Goal: Task Accomplishment & Management: Manage account settings

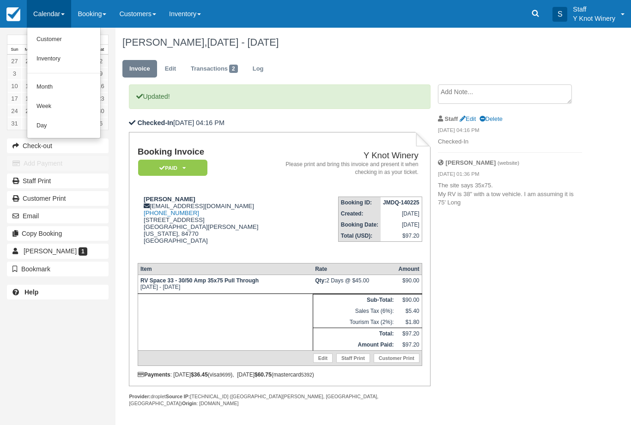
click at [41, 37] on link "Customer" at bounding box center [63, 39] width 73 height 19
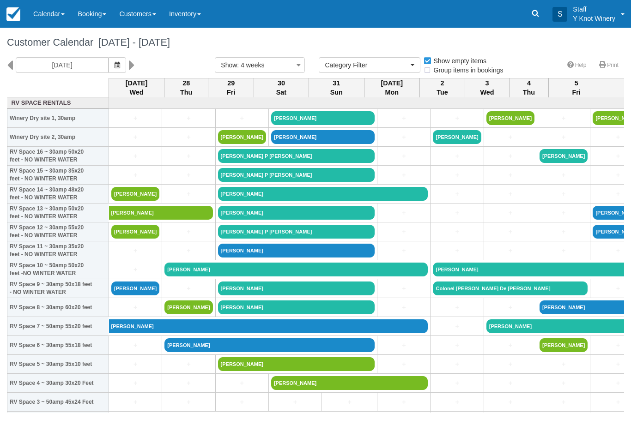
select select
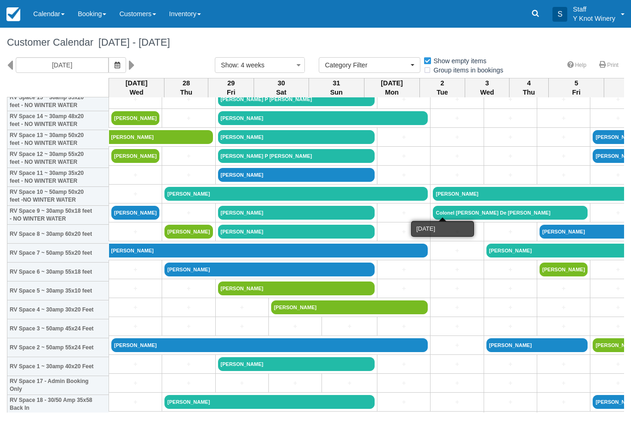
scroll to position [73, 0]
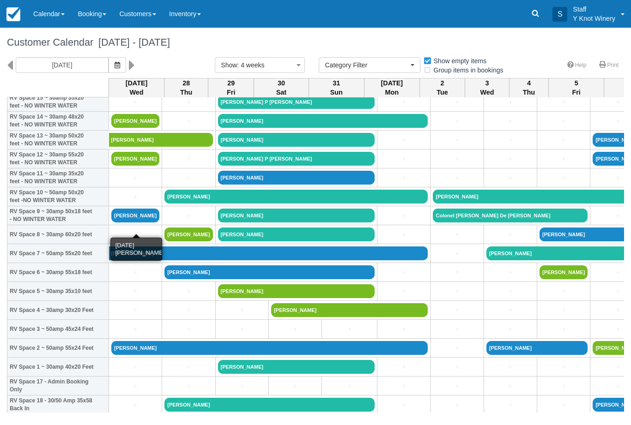
click at [131, 223] on link "[PERSON_NAME]" at bounding box center [135, 216] width 48 height 14
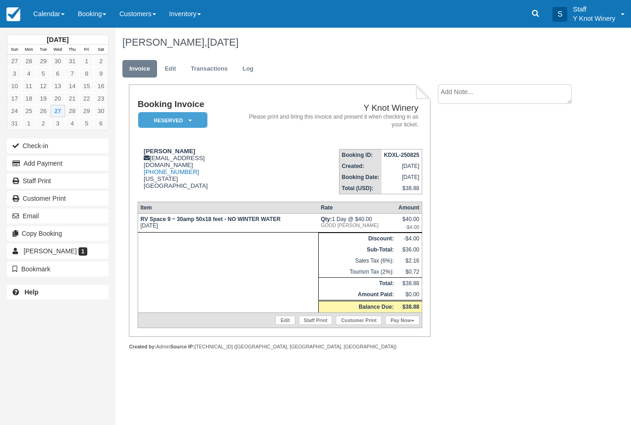
click at [86, 143] on button "Check-in" at bounding box center [58, 145] width 102 height 15
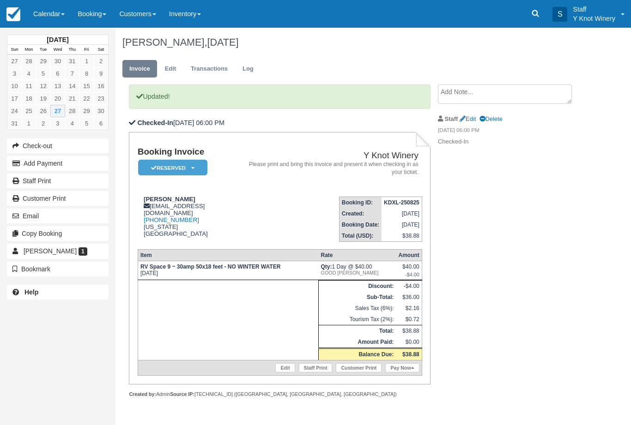
click at [48, 11] on link "Calendar" at bounding box center [49, 14] width 44 height 28
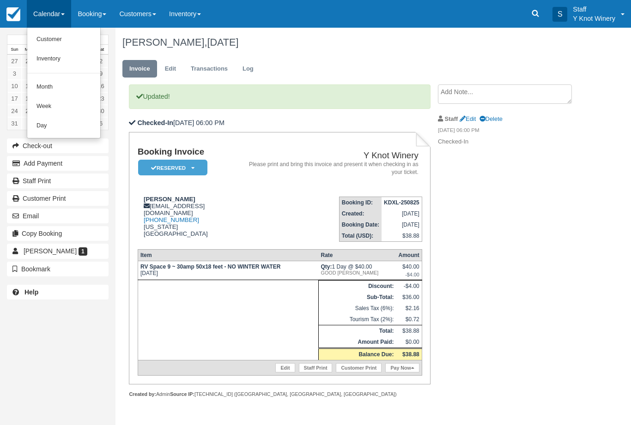
click at [80, 37] on link "Customer" at bounding box center [63, 39] width 73 height 19
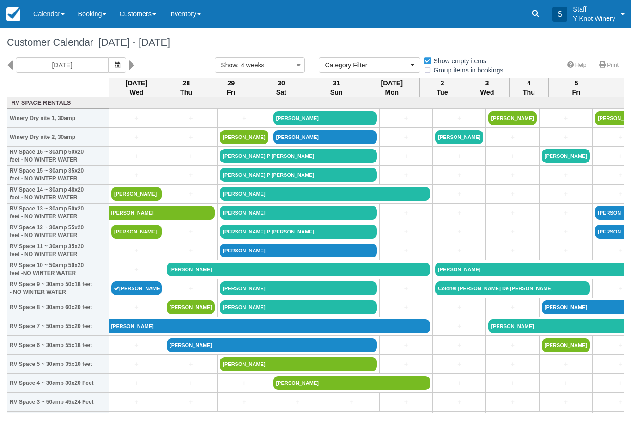
select select
click at [132, 295] on link "[PERSON_NAME]" at bounding box center [136, 289] width 50 height 14
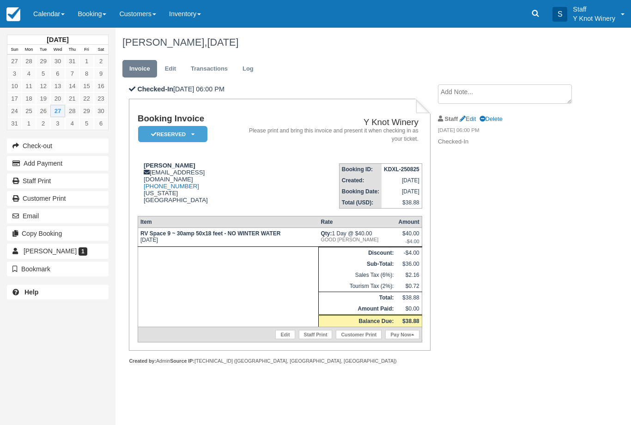
click at [202, 130] on em "Reserved" at bounding box center [172, 134] width 69 height 16
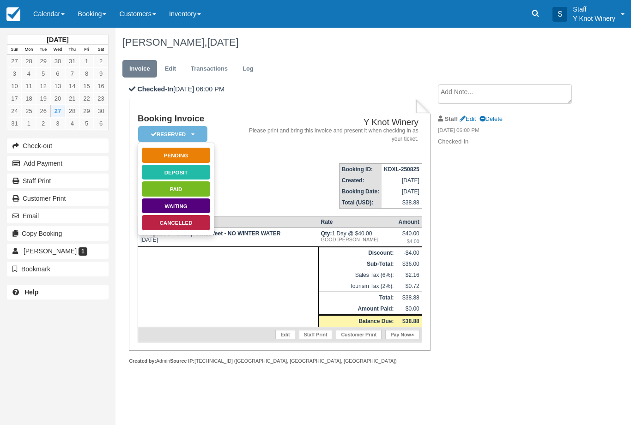
click at [199, 191] on link "Paid" at bounding box center [175, 189] width 69 height 16
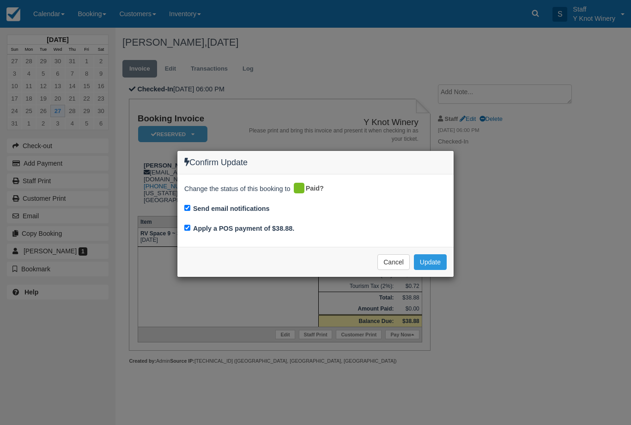
click at [436, 260] on button "Update" at bounding box center [430, 262] width 33 height 16
